Goal: Task Accomplishment & Management: Manage account settings

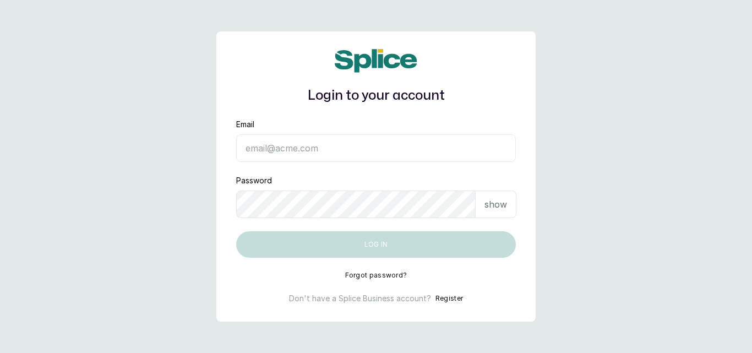
type input "yusufkadri30@gmail.com"
click at [495, 213] on div "show" at bounding box center [496, 205] width 41 height 28
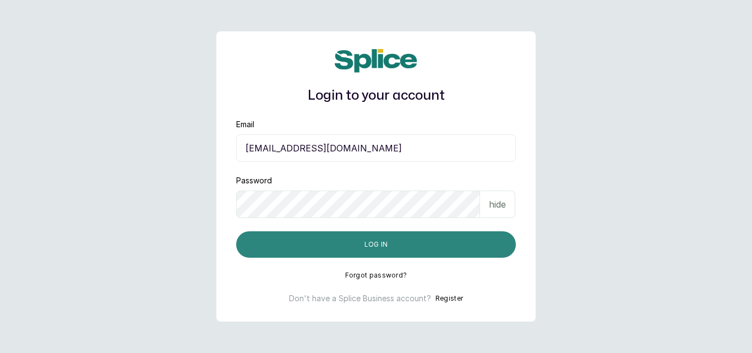
click at [438, 241] on button "Log in" at bounding box center [376, 244] width 280 height 26
